Goal: Contribute content: Add original content to the website for others to see

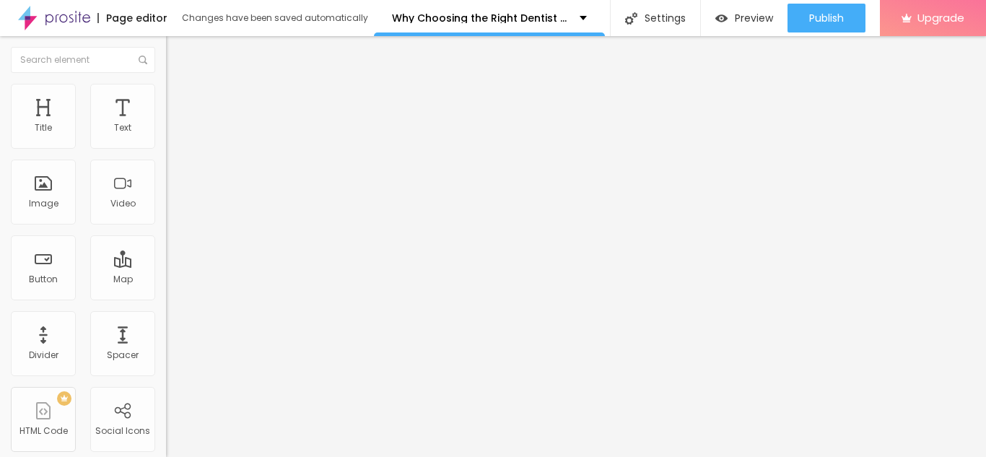
click at [177, 56] on img "button" at bounding box center [183, 53] width 12 height 12
click at [179, 97] on span "Advanced" at bounding box center [202, 93] width 47 height 12
click at [177, 55] on img "button" at bounding box center [183, 53] width 12 height 12
click at [177, 47] on img "button" at bounding box center [183, 53] width 12 height 12
click at [179, 100] on span "Advanced" at bounding box center [202, 93] width 47 height 12
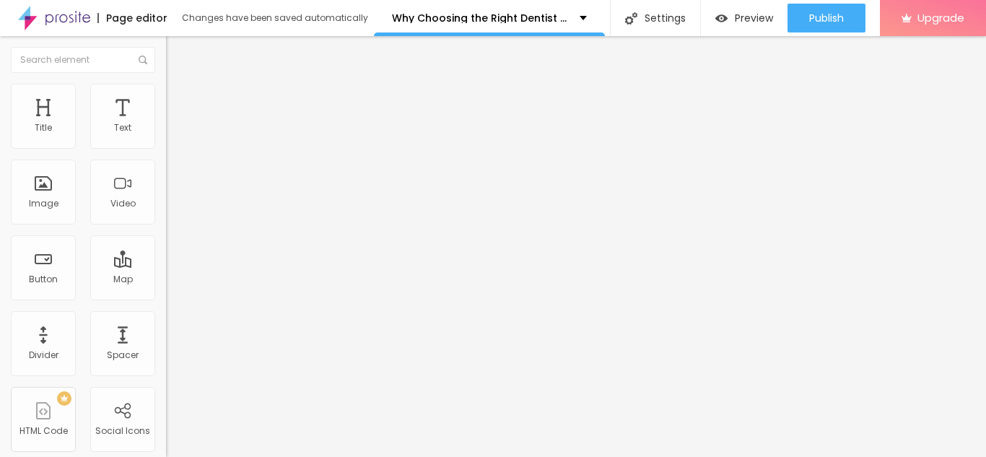
click at [177, 49] on img "button" at bounding box center [183, 53] width 12 height 12
click at [177, 53] on img "button" at bounding box center [183, 53] width 12 height 12
click at [177, 48] on img "button" at bounding box center [183, 53] width 12 height 12
click at [177, 55] on img "button" at bounding box center [183, 53] width 12 height 12
click at [166, 43] on button "Edit Title" at bounding box center [249, 52] width 166 height 33
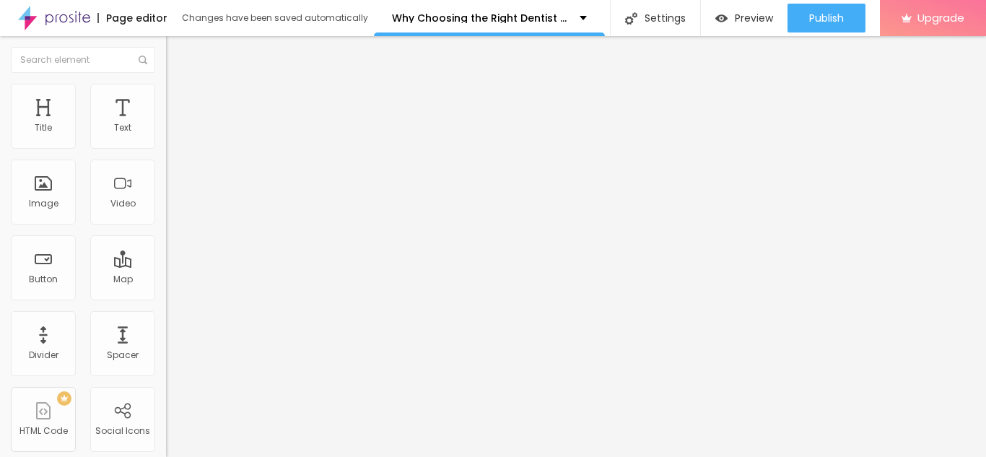
click at [177, 53] on img "button" at bounding box center [183, 53] width 12 height 12
click at [166, 136] on span "Heading 2" at bounding box center [198, 127] width 65 height 18
click at [177, 47] on img "button" at bounding box center [183, 53] width 12 height 12
click at [177, 56] on div "Edit Text" at bounding box center [210, 53] width 66 height 12
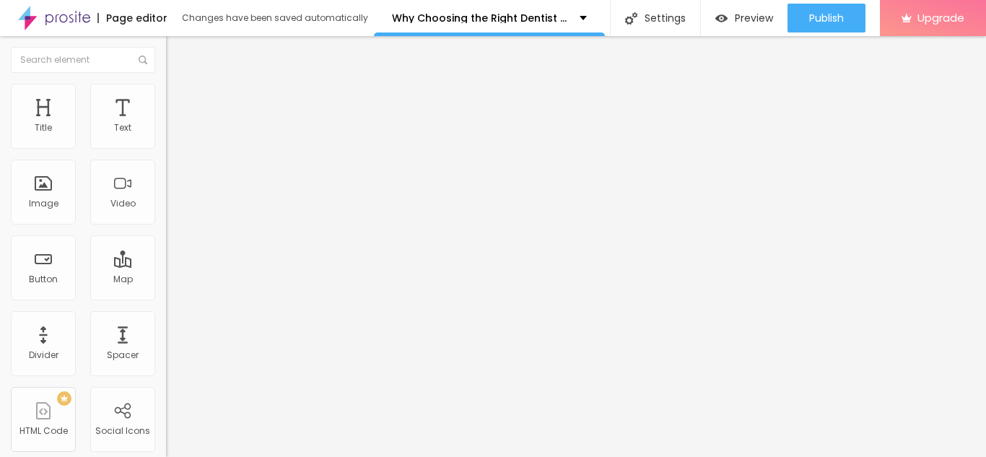
click at [166, 136] on span "Heading 2" at bounding box center [198, 127] width 65 height 18
click at [166, 60] on button "Edit Title" at bounding box center [249, 52] width 166 height 33
click at [177, 53] on img "button" at bounding box center [183, 53] width 12 height 12
click at [166, 136] on span "Heading 2" at bounding box center [198, 127] width 65 height 18
click at [177, 51] on img "button" at bounding box center [183, 53] width 12 height 12
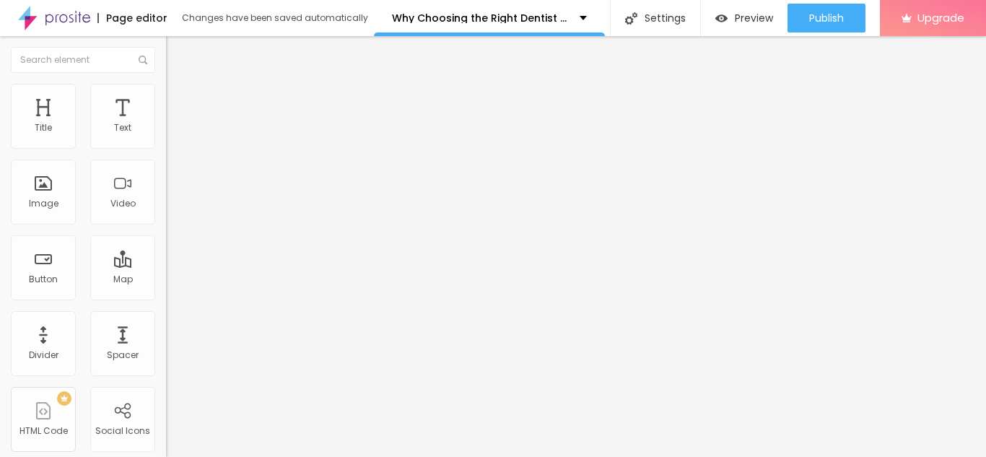
click at [166, 149] on span "Heading 3" at bounding box center [194, 141] width 56 height 17
click at [166, 136] on span "Heading 2" at bounding box center [198, 127] width 65 height 18
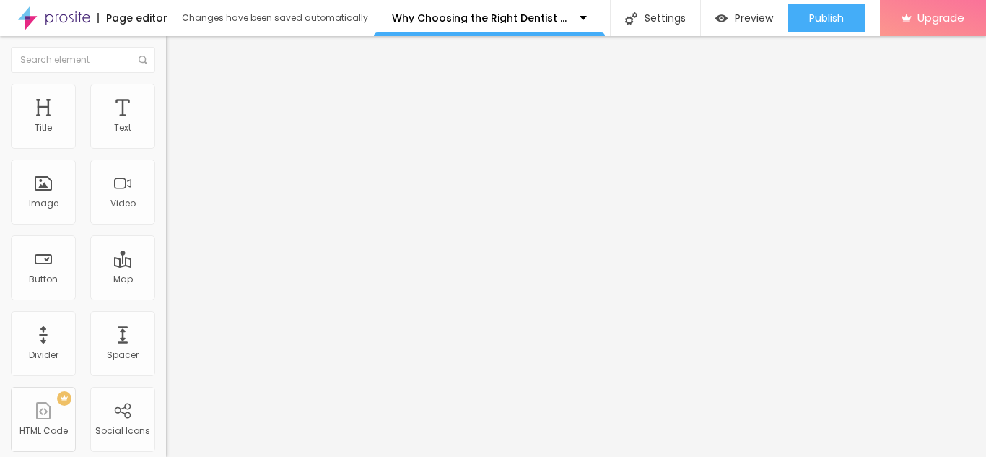
click at [177, 49] on img "button" at bounding box center [183, 53] width 12 height 12
click at [166, 148] on span "Heading 3" at bounding box center [194, 139] width 56 height 17
click at [177, 50] on img "button" at bounding box center [183, 53] width 12 height 12
click at [177, 51] on img "button" at bounding box center [183, 53] width 12 height 12
click at [166, 136] on span "Heading 2" at bounding box center [198, 127] width 65 height 18
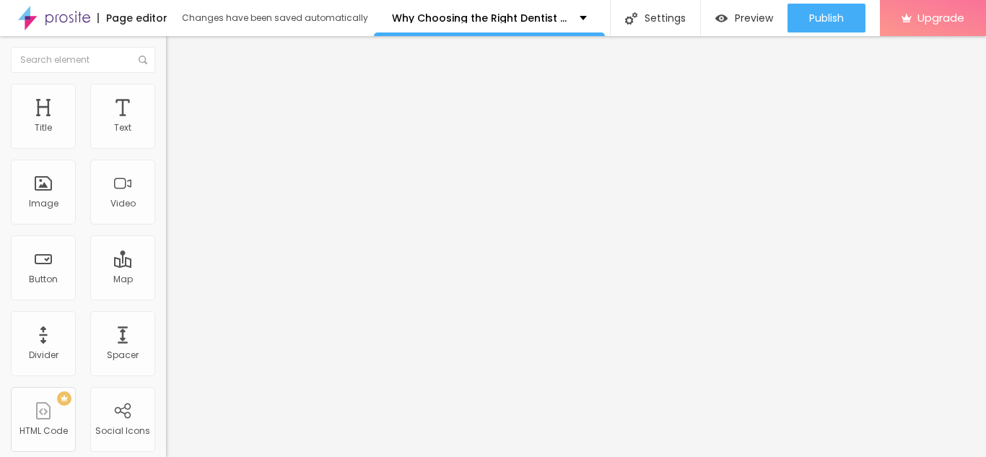
click at [177, 49] on img "button" at bounding box center [183, 53] width 12 height 12
click at [177, 50] on img "button" at bounding box center [183, 53] width 12 height 12
click at [177, 48] on img "button" at bounding box center [183, 53] width 12 height 12
click at [177, 48] on div "Edit Title" at bounding box center [209, 53] width 65 height 12
click at [177, 57] on img "button" at bounding box center [183, 53] width 12 height 12
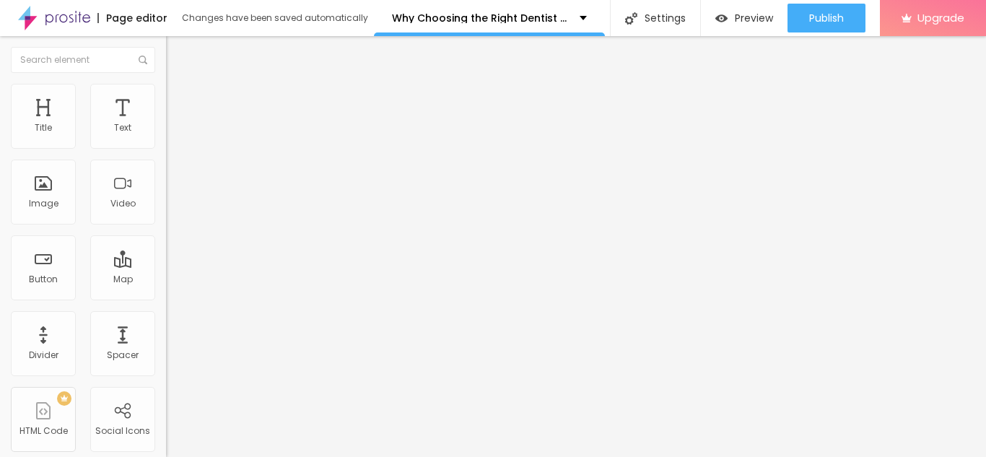
click at [177, 57] on img "button" at bounding box center [183, 53] width 12 height 12
click at [177, 56] on img "button" at bounding box center [183, 53] width 12 height 12
click at [177, 58] on img "button" at bounding box center [183, 53] width 12 height 12
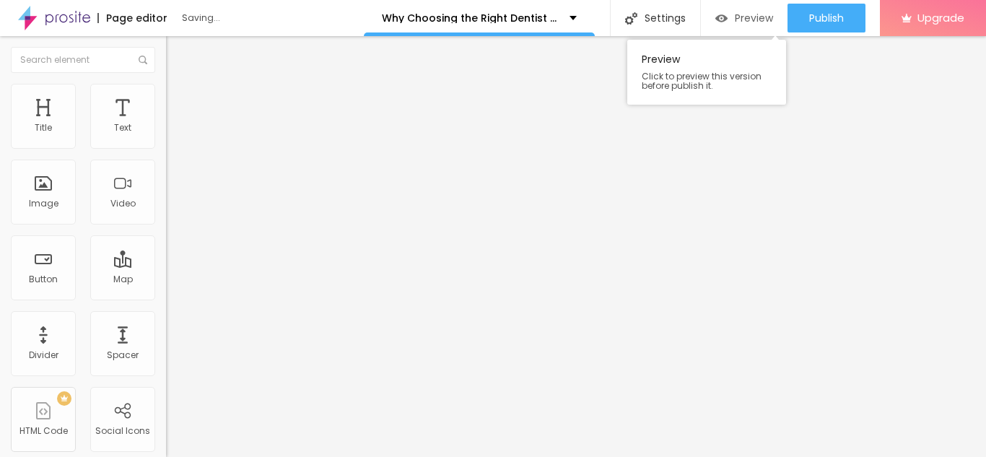
click at [744, 17] on span "Preview" at bounding box center [754, 18] width 38 height 12
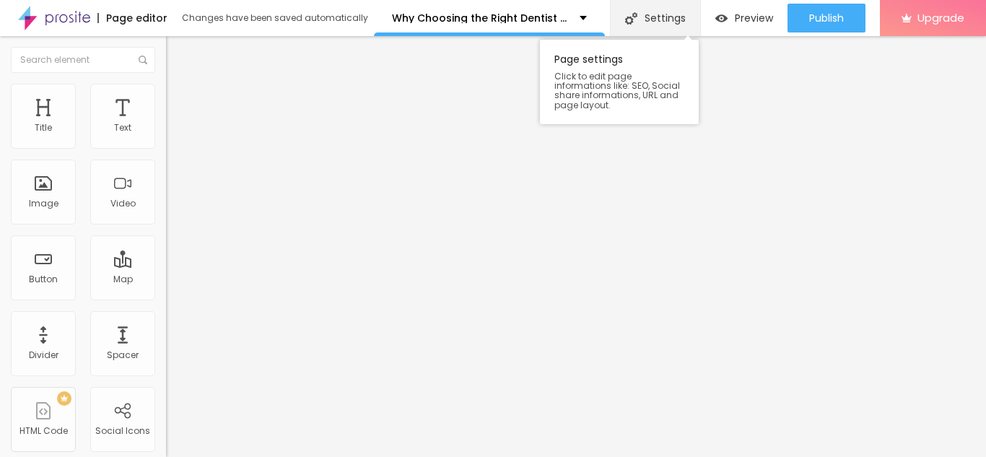
click at [658, 22] on div "Settings" at bounding box center [655, 18] width 90 height 36
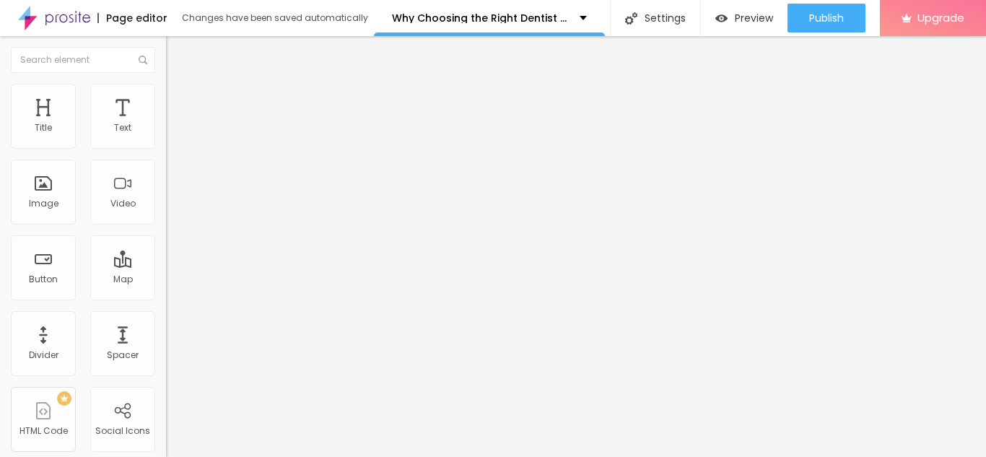
scroll to position [157, 0]
type textarea "Best Dentist in [GEOGRAPHIC_DATA], [GEOGRAPHIC_DATA], [GEOGRAPHIC_DATA], [GEOGR…"
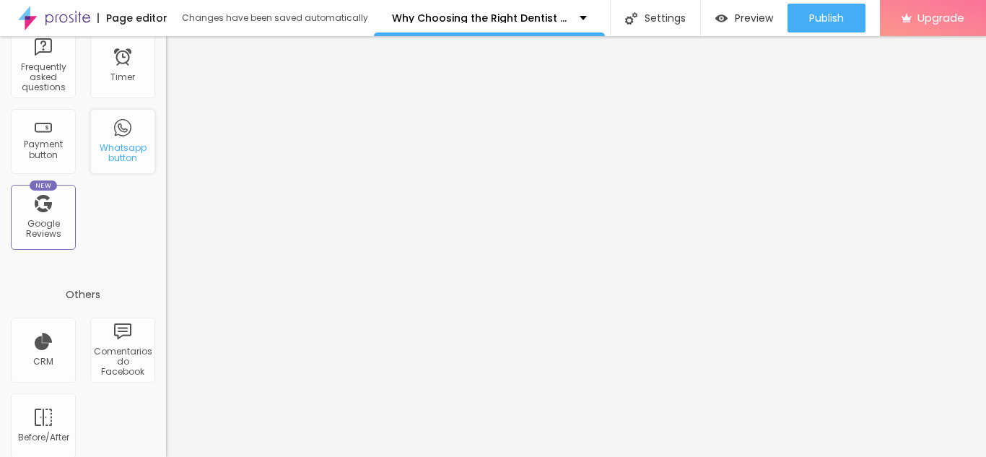
scroll to position [518, 0]
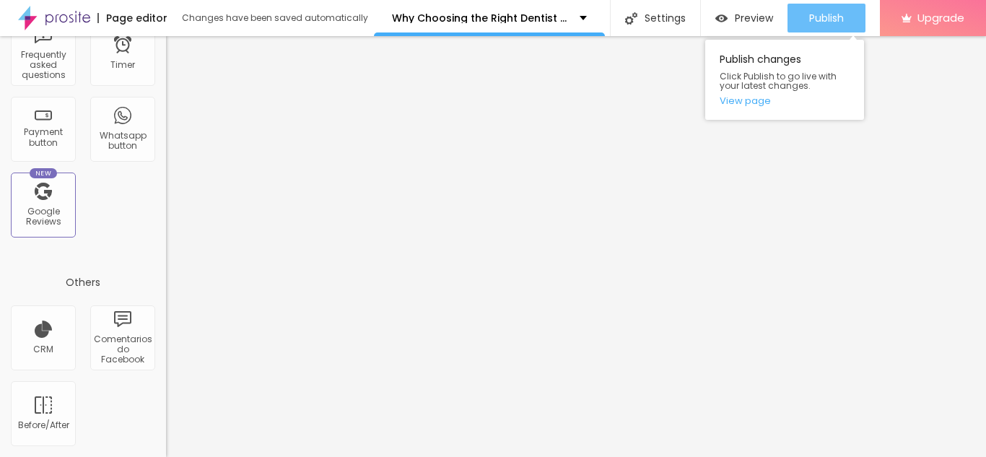
click at [828, 14] on span "Publish" at bounding box center [826, 18] width 35 height 12
